Goal: Find specific page/section: Find specific page/section

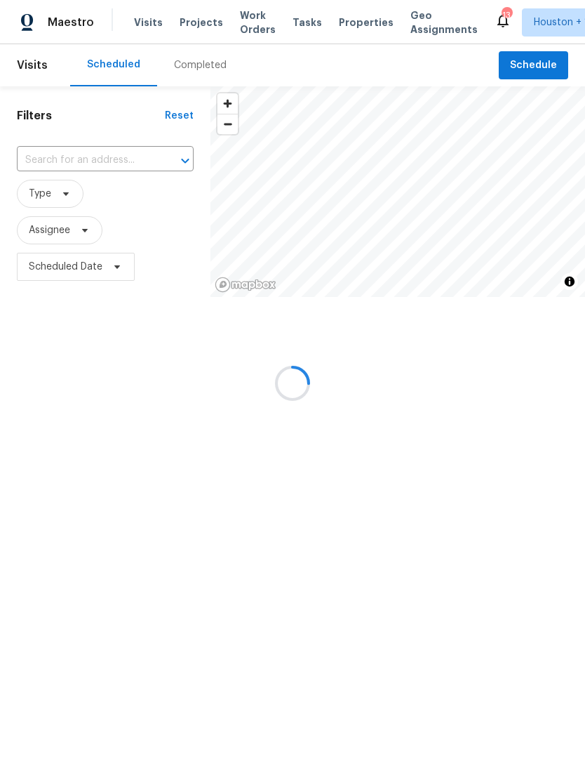
click at [206, 60] on div at bounding box center [292, 383] width 585 height 766
click at [218, 61] on div at bounding box center [292, 383] width 585 height 766
click at [208, 66] on div at bounding box center [292, 383] width 585 height 766
click at [201, 63] on div at bounding box center [292, 383] width 585 height 766
click at [190, 64] on div at bounding box center [292, 383] width 585 height 766
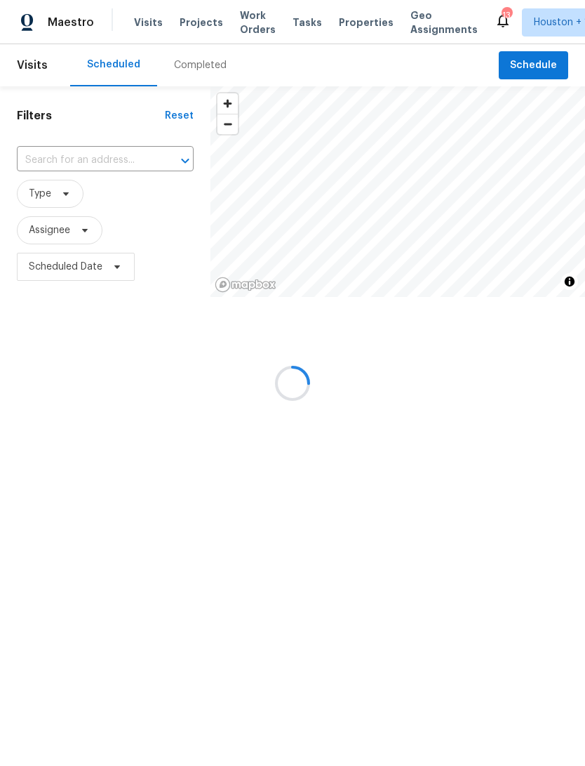
click at [198, 62] on div at bounding box center [292, 383] width 585 height 766
click at [192, 62] on div at bounding box center [292, 383] width 585 height 766
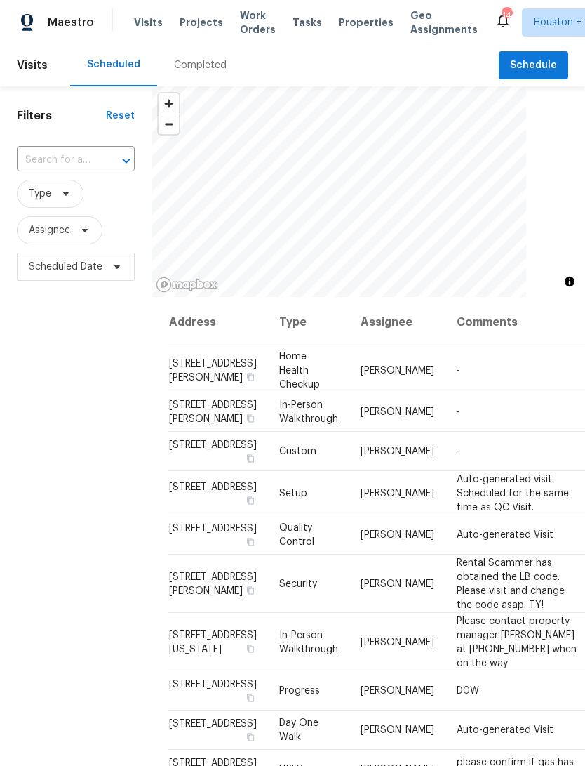
click at [190, 68] on div "Completed" at bounding box center [200, 65] width 53 height 14
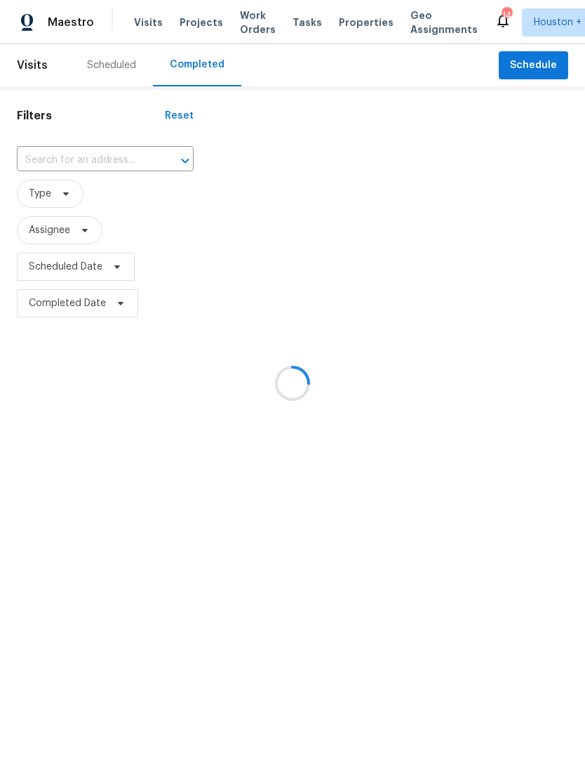
click at [58, 161] on div at bounding box center [292, 383] width 585 height 766
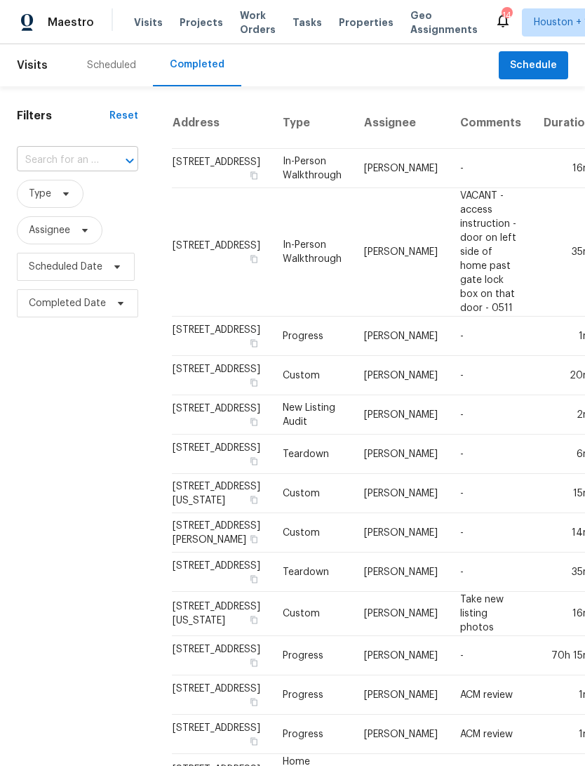
click at [53, 159] on input "text" at bounding box center [58, 161] width 82 height 22
type input "2222 pri"
click at [37, 196] on li "[STREET_ADDRESS]" at bounding box center [76, 192] width 119 height 23
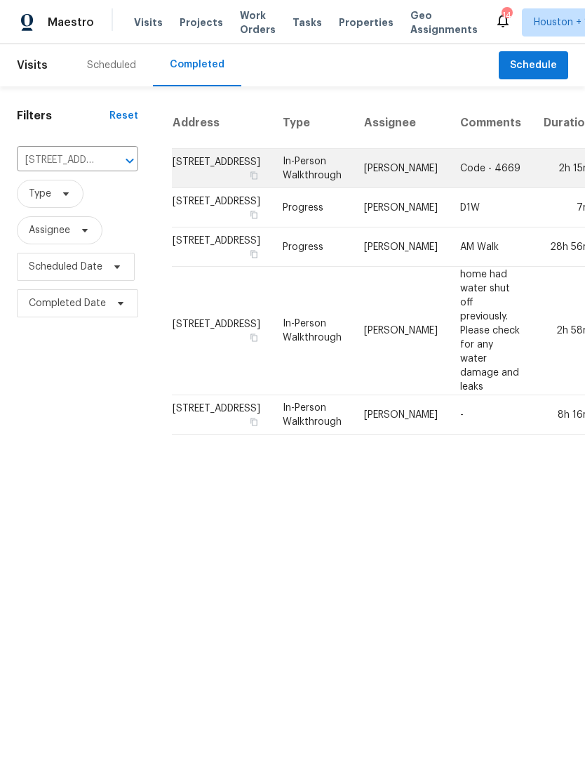
click at [206, 188] on td "[STREET_ADDRESS]" at bounding box center [222, 168] width 100 height 39
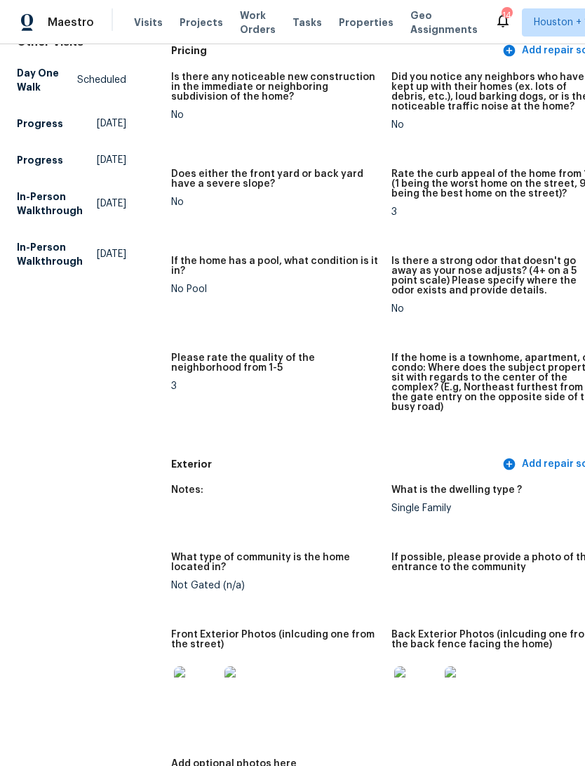
scroll to position [538, 0]
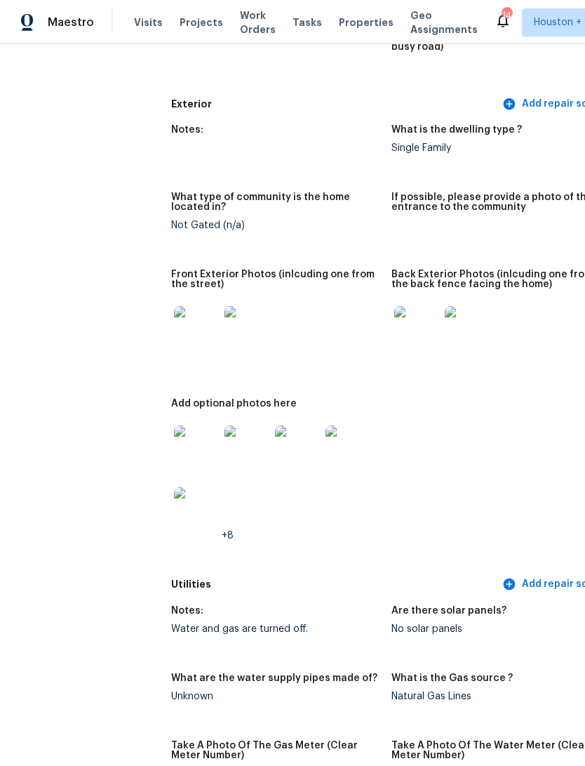
click at [174, 329] on img at bounding box center [196, 328] width 45 height 45
